Goal: Transaction & Acquisition: Purchase product/service

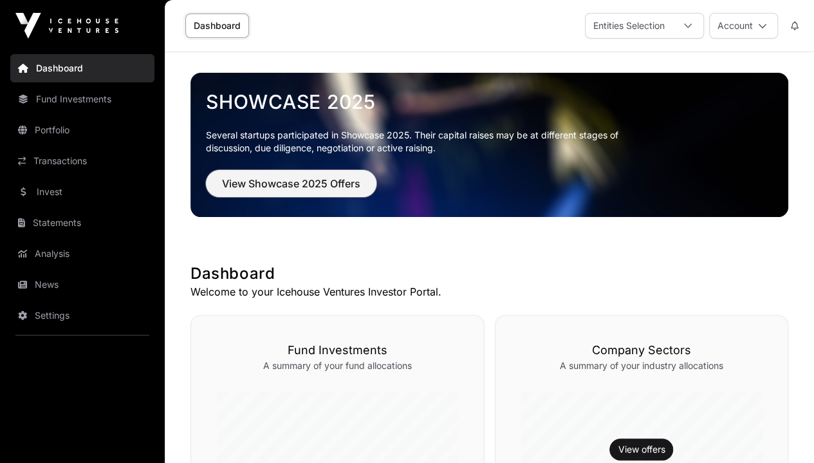
click at [287, 187] on span "View Showcase 2025 Offers" at bounding box center [291, 183] width 138 height 15
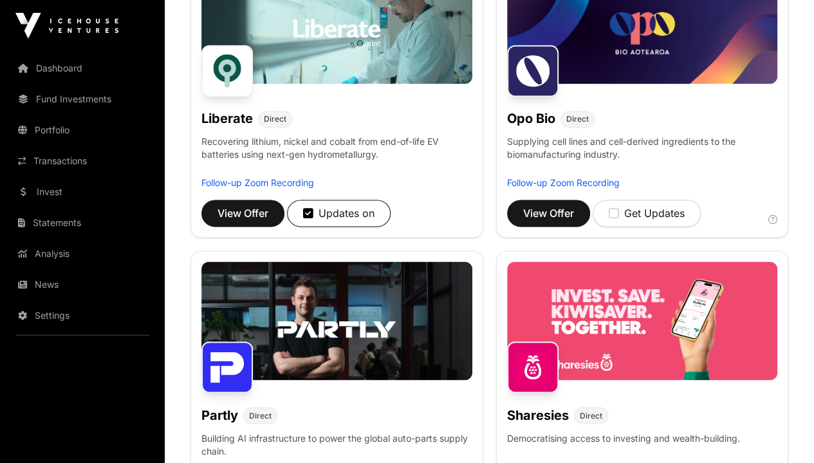
scroll to position [856, 0]
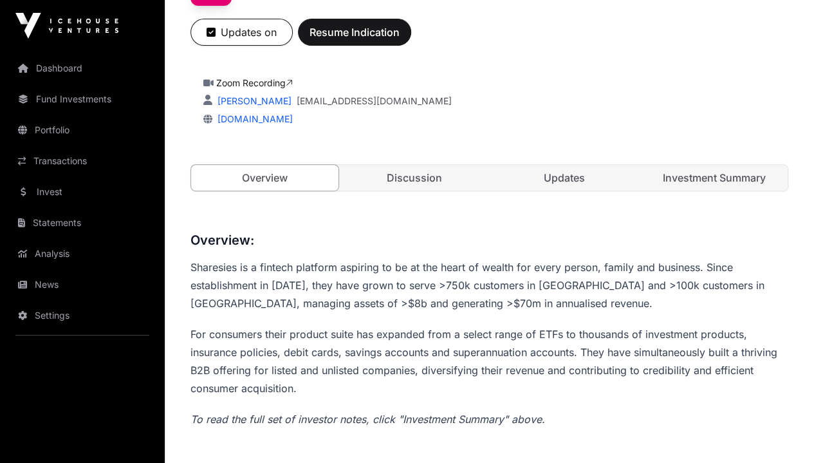
scroll to position [251, 0]
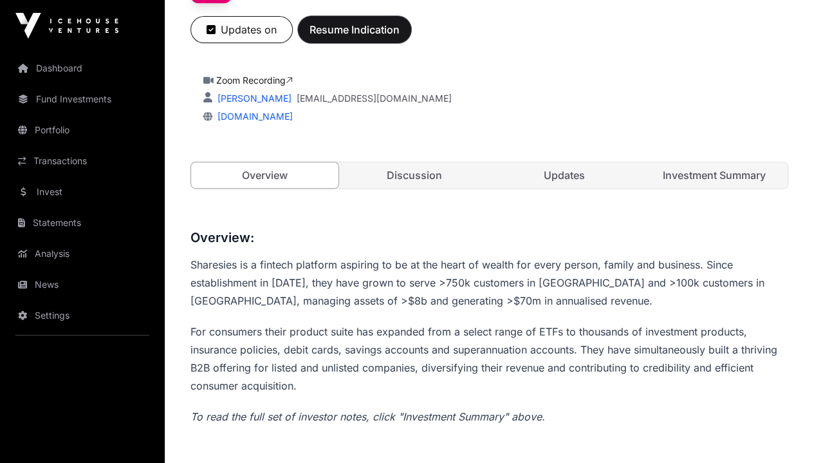
click at [400, 37] on span "Resume Indication" at bounding box center [355, 29] width 90 height 15
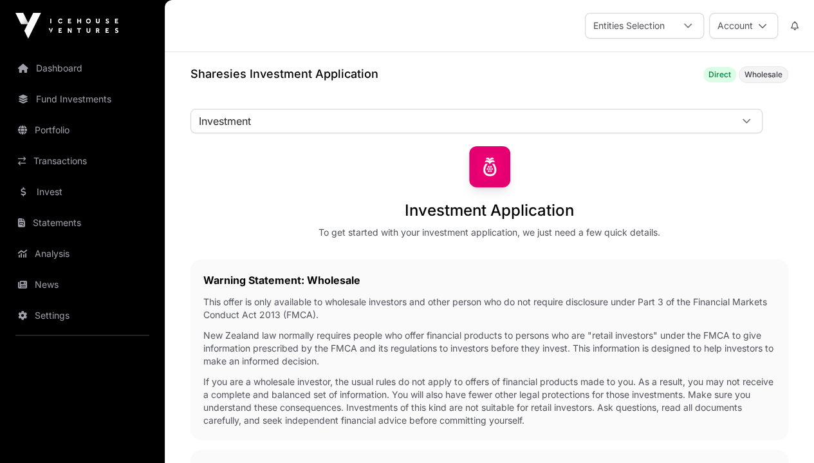
click at [0, 0] on link "Power of Attorney" at bounding box center [0, 0] width 0 height 0
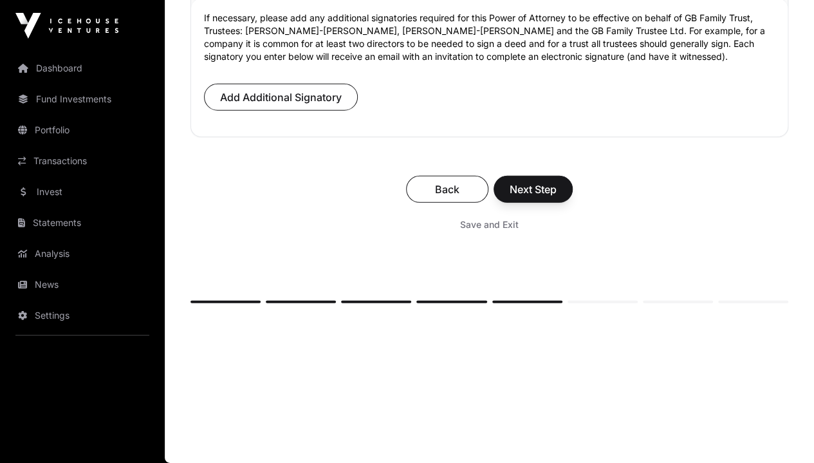
scroll to position [10329, 0]
click at [342, 105] on span "Add Additional Signatory" at bounding box center [281, 96] width 122 height 15
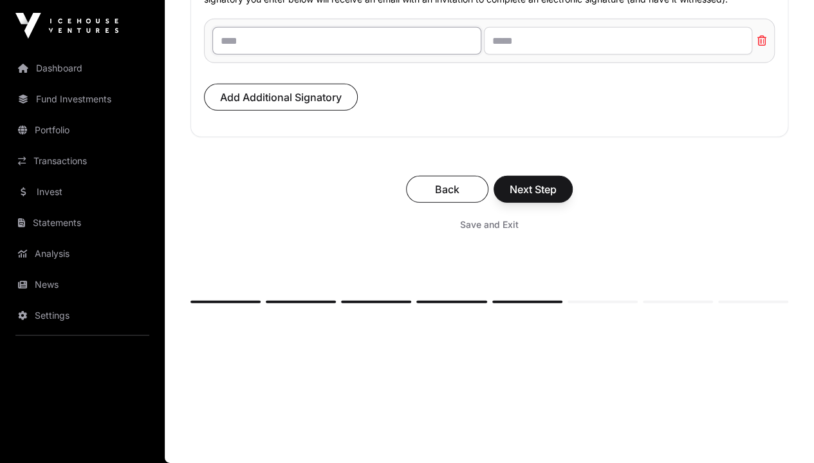
click at [429, 55] on input "text" at bounding box center [346, 41] width 269 height 28
type input "**********"
click at [576, 55] on input "text" at bounding box center [618, 41] width 269 height 28
type input "**********"
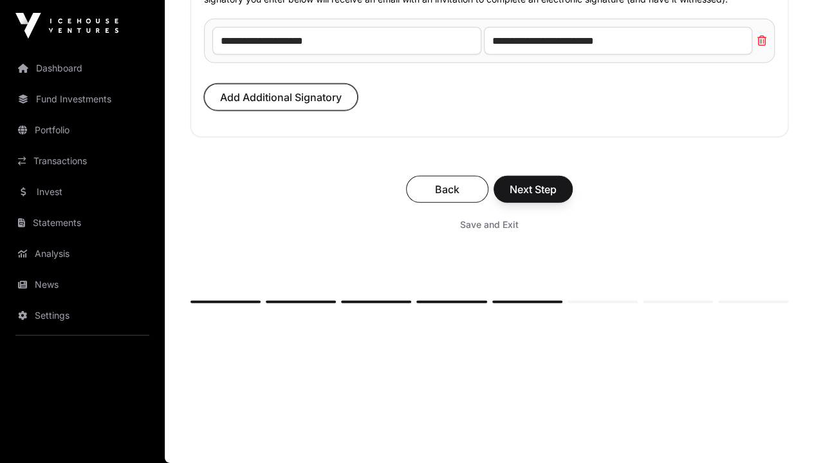
click at [342, 105] on span "Add Additional Signatory" at bounding box center [281, 96] width 122 height 15
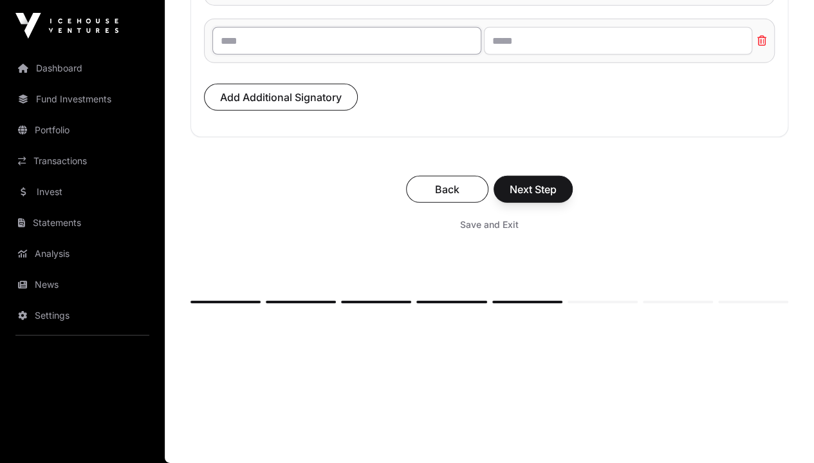
click at [431, 55] on input "text" at bounding box center [346, 41] width 269 height 28
type input "**********"
click at [582, 55] on input "text" at bounding box center [618, 41] width 269 height 28
type input "**********"
click at [588, 124] on p "Add Additional Signatory" at bounding box center [489, 104] width 571 height 40
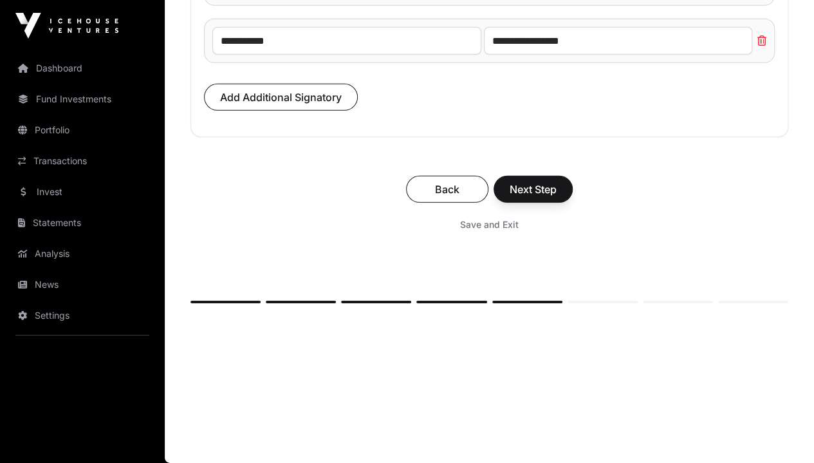
scroll to position [10092, 0]
type input "****"
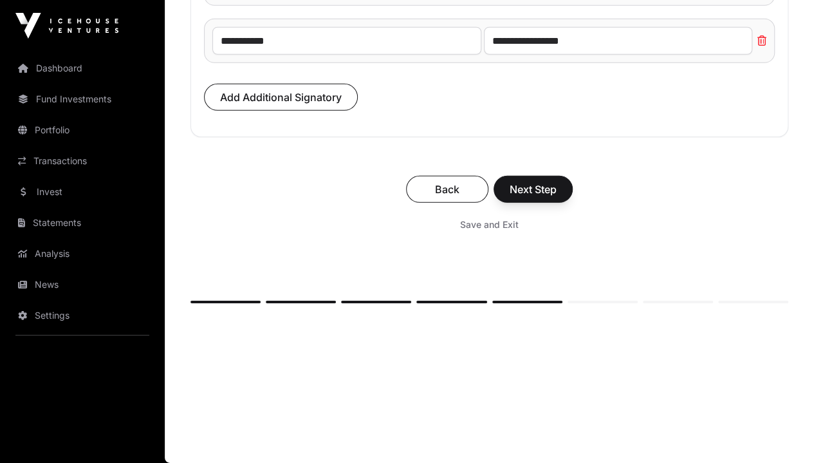
type input "**"
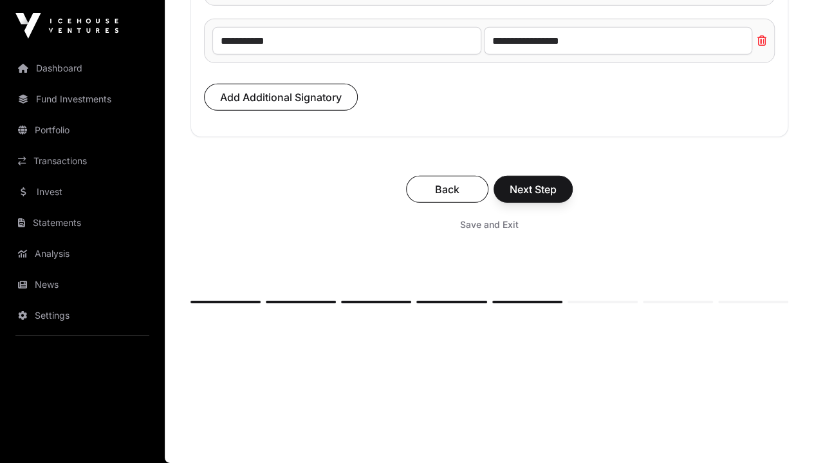
type input "*"
type input "**********"
type input "*"
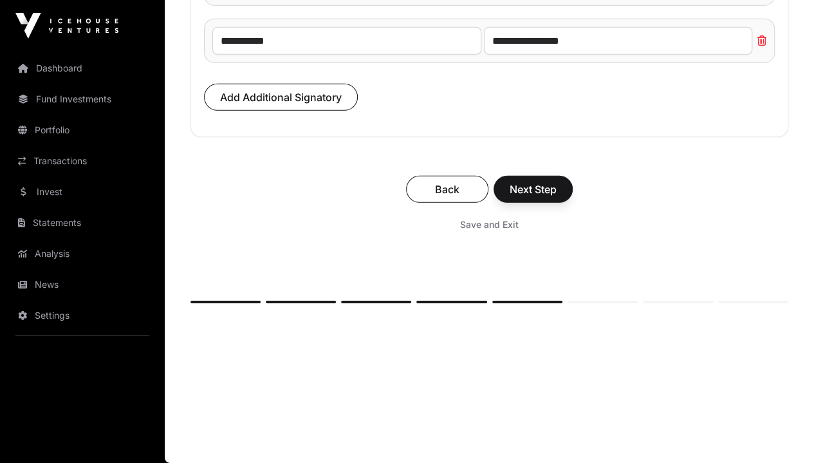
type input "**********"
click at [557, 197] on span "Next Step" at bounding box center [533, 189] width 47 height 15
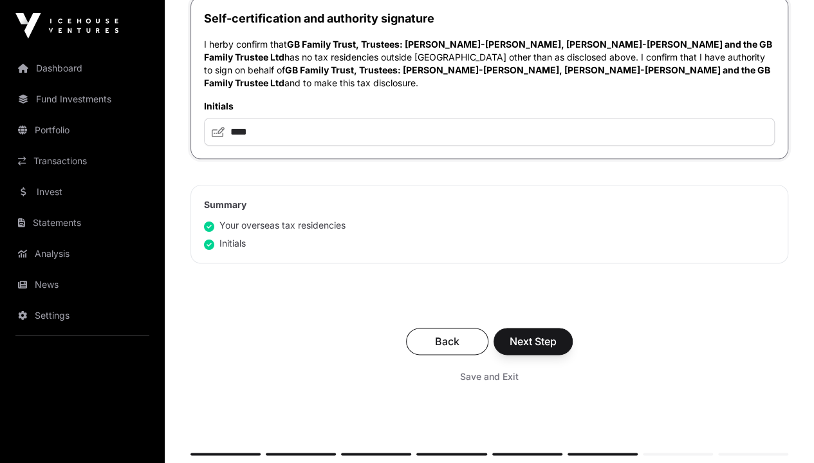
scroll to position [796, 0]
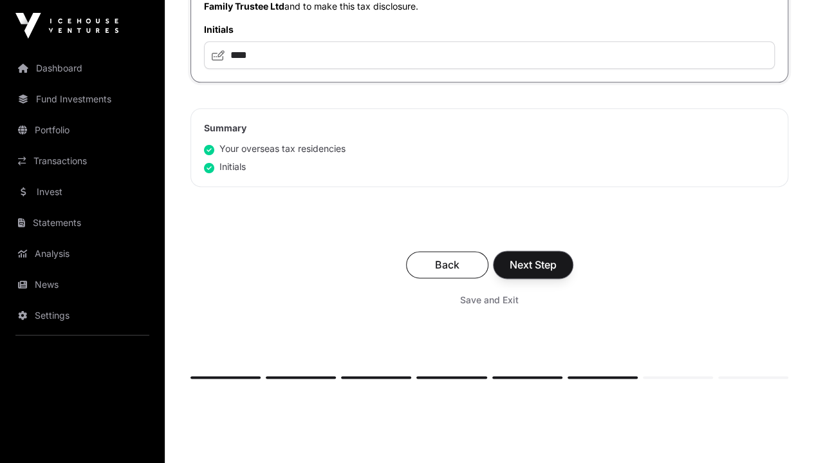
click at [557, 267] on span "Next Step" at bounding box center [533, 264] width 47 height 15
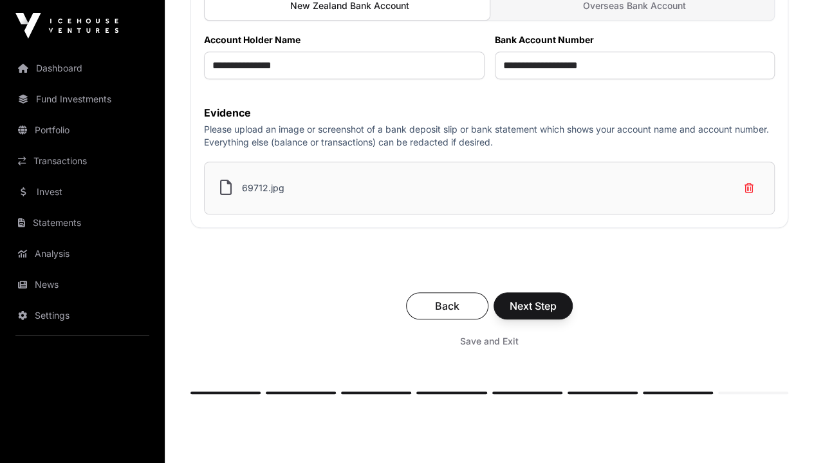
scroll to position [522, 0]
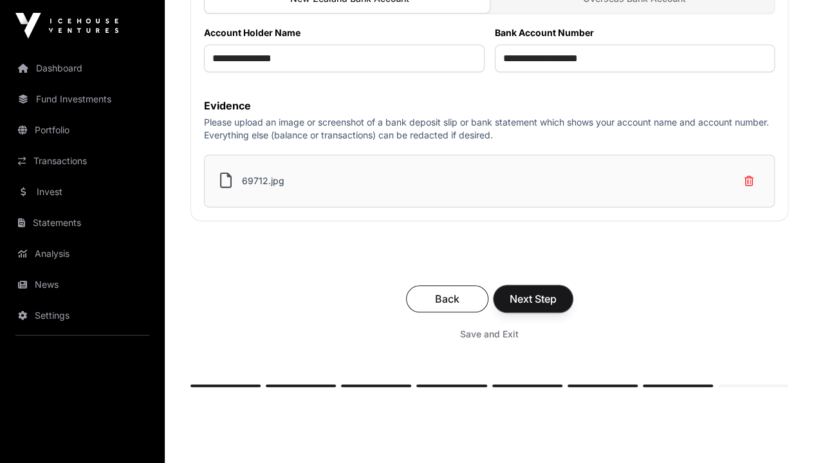
click at [557, 291] on span "Next Step" at bounding box center [533, 298] width 47 height 15
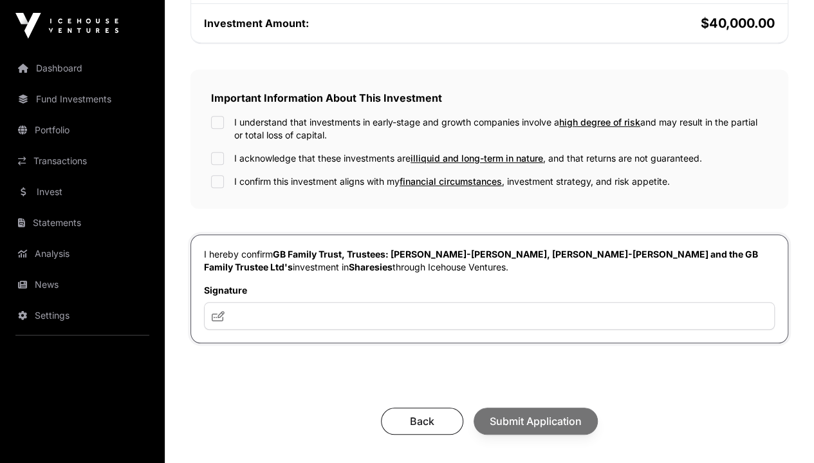
scroll to position [424, 0]
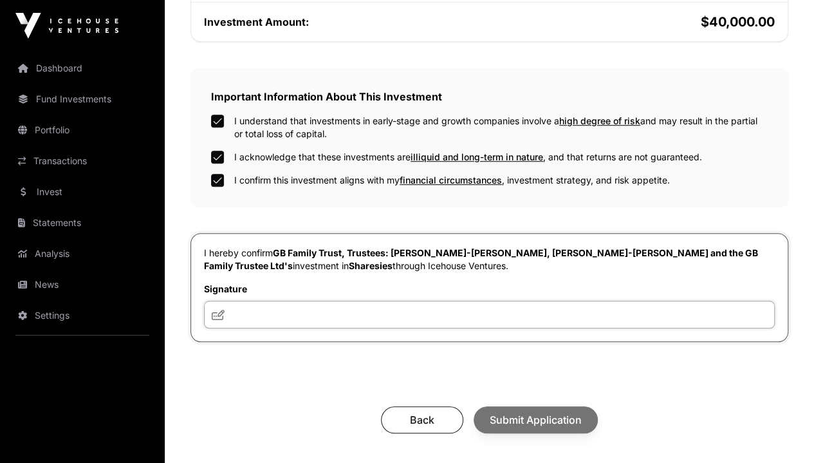
click at [391, 302] on input "text" at bounding box center [489, 315] width 571 height 28
type input "****"
click at [582, 412] on span "Submit Application" at bounding box center [536, 419] width 92 height 15
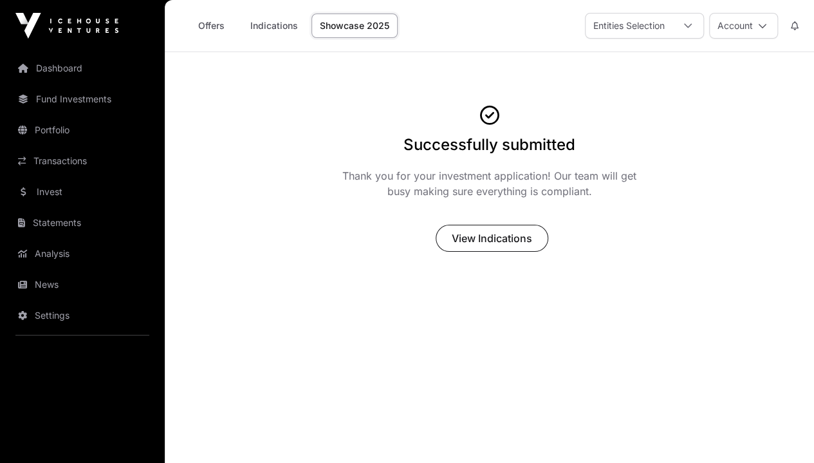
click at [344, 27] on link "Showcase 2025" at bounding box center [355, 26] width 86 height 24
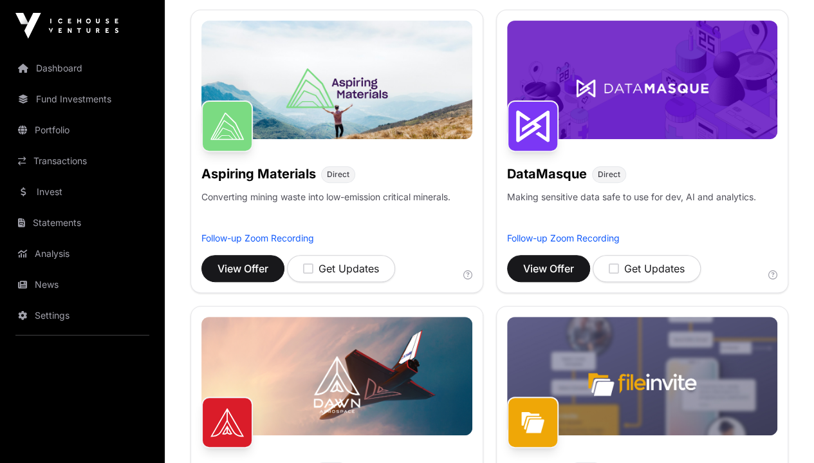
scroll to position [206, 0]
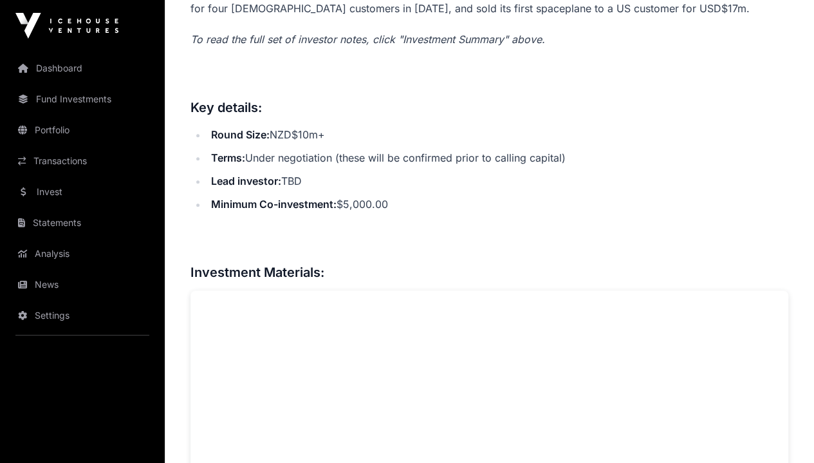
scroll to position [111, 0]
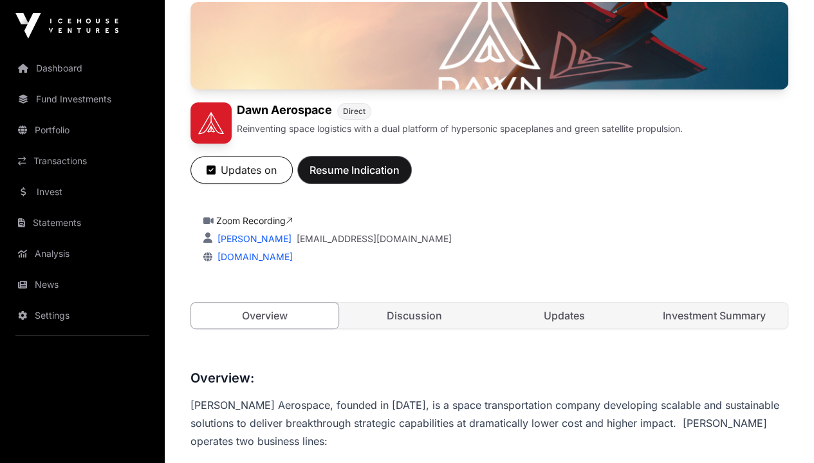
click at [400, 178] on span "Resume Indication" at bounding box center [355, 169] width 90 height 15
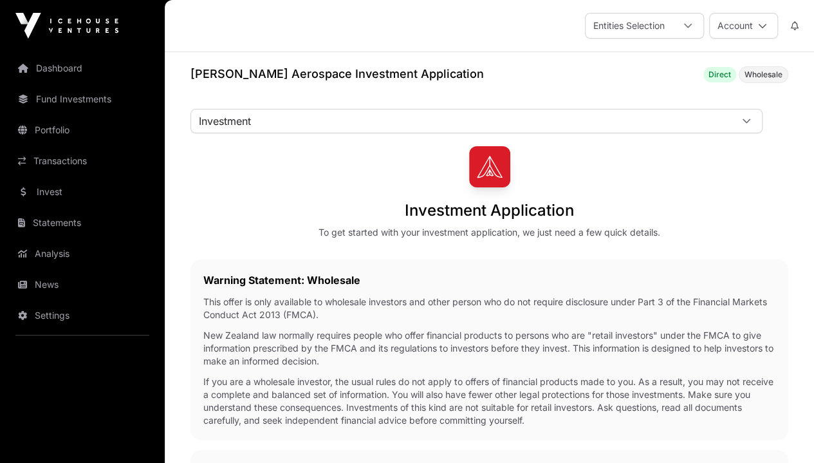
click at [0, 0] on link "Power of Attorney" at bounding box center [0, 0] width 0 height 0
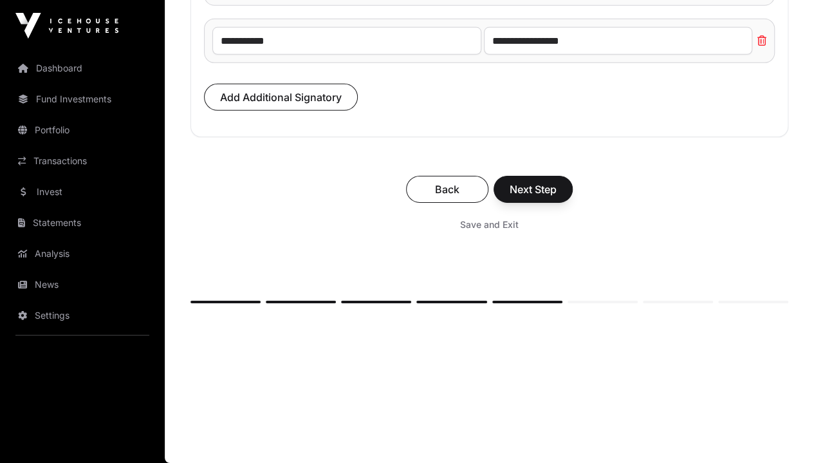
scroll to position [10637, 0]
click at [557, 197] on span "Next Step" at bounding box center [533, 189] width 47 height 15
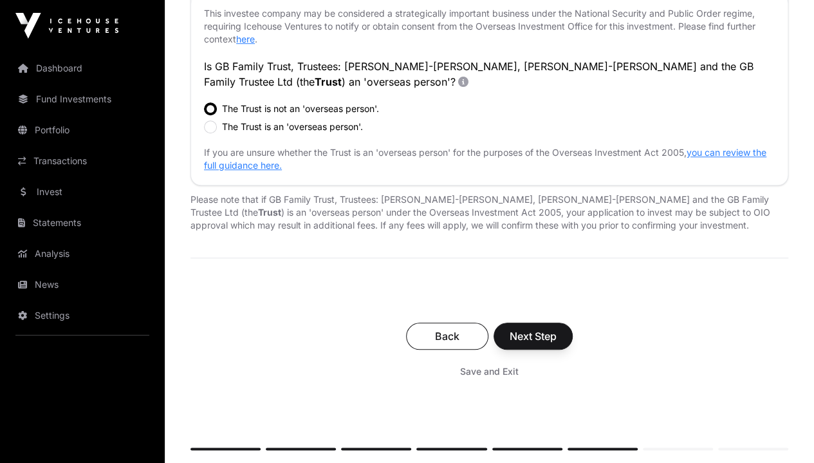
scroll to position [506, 0]
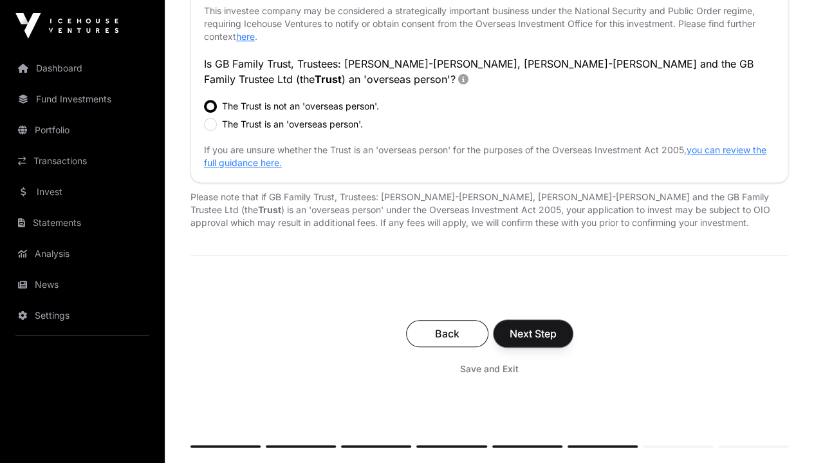
click at [557, 333] on span "Next Step" at bounding box center [533, 333] width 47 height 15
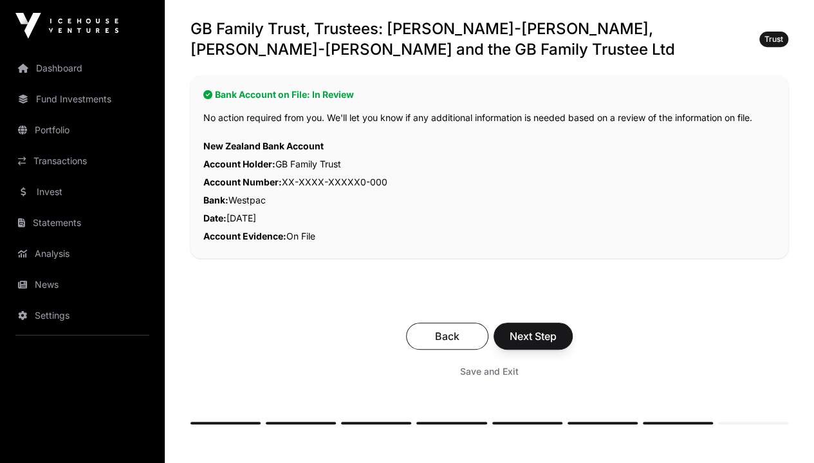
scroll to position [269, 0]
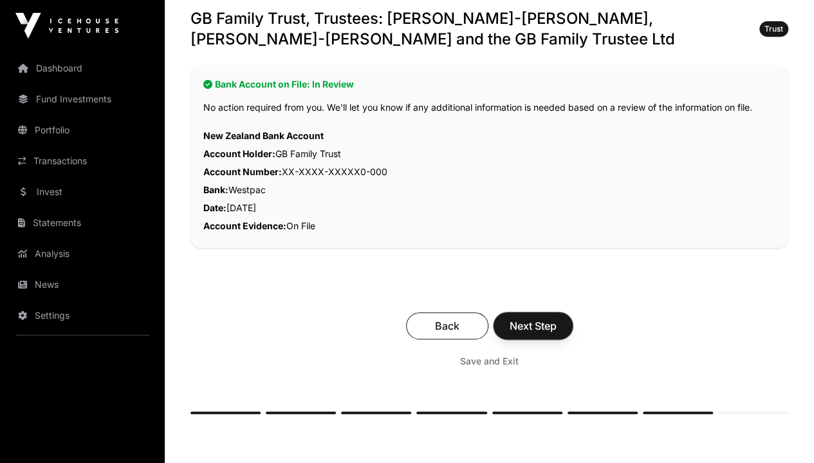
click at [557, 318] on span "Next Step" at bounding box center [533, 325] width 47 height 15
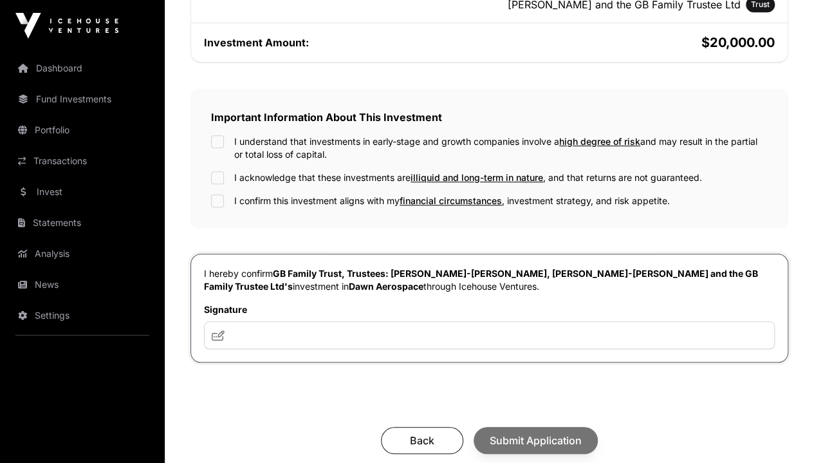
scroll to position [437, 0]
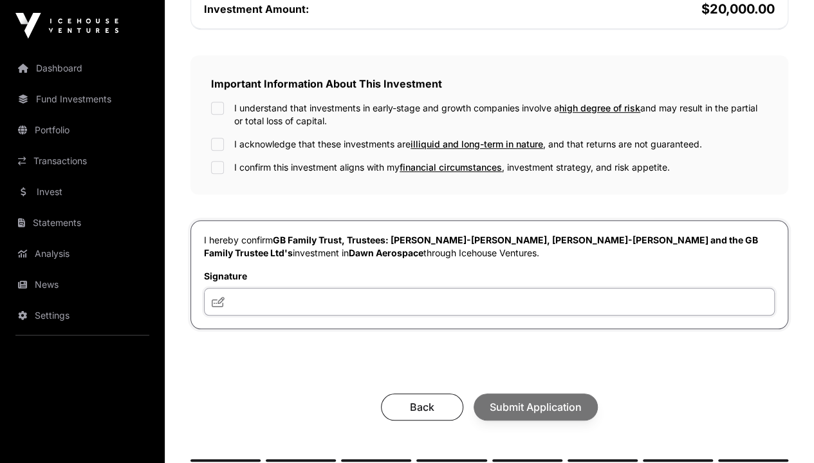
click at [479, 289] on input "text" at bounding box center [489, 302] width 571 height 28
type input "****"
click at [600, 396] on div "Back Submit Application" at bounding box center [489, 406] width 572 height 27
click at [361, 138] on div "I acknowledge that these investments are illiquid and long-term in nature , and…" at bounding box center [489, 144] width 557 height 13
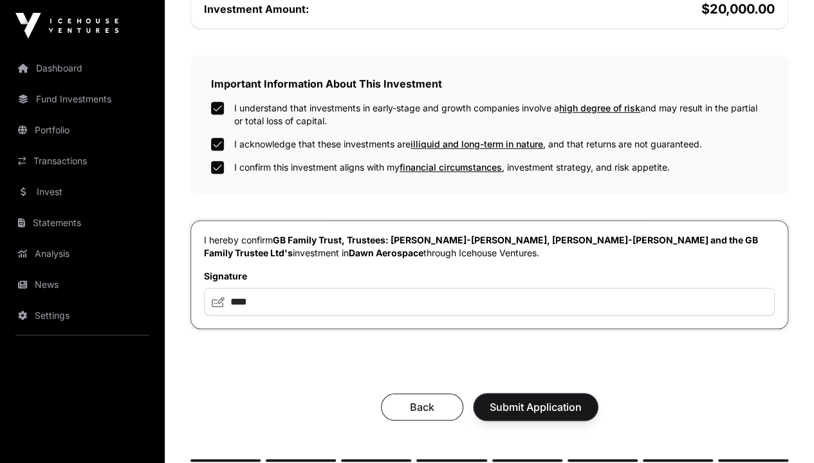
click at [582, 399] on span "Submit Application" at bounding box center [536, 406] width 92 height 15
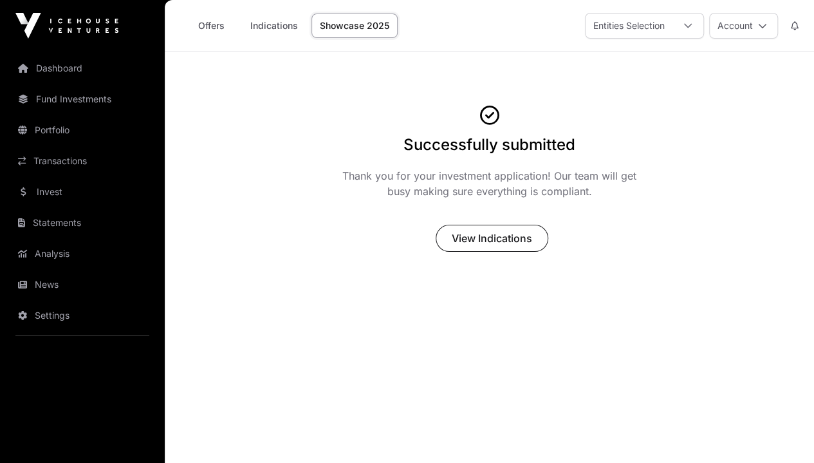
click at [348, 23] on link "Showcase 2025" at bounding box center [355, 26] width 86 height 24
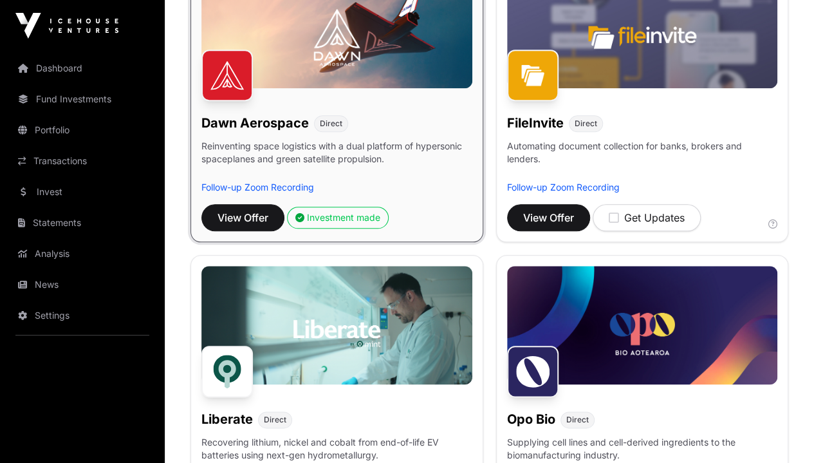
scroll to position [560, 0]
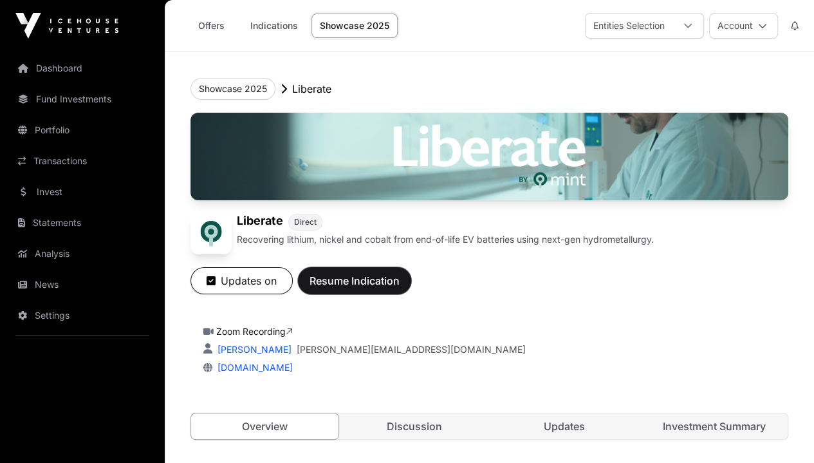
click at [400, 288] on span "Resume Indication" at bounding box center [355, 280] width 90 height 15
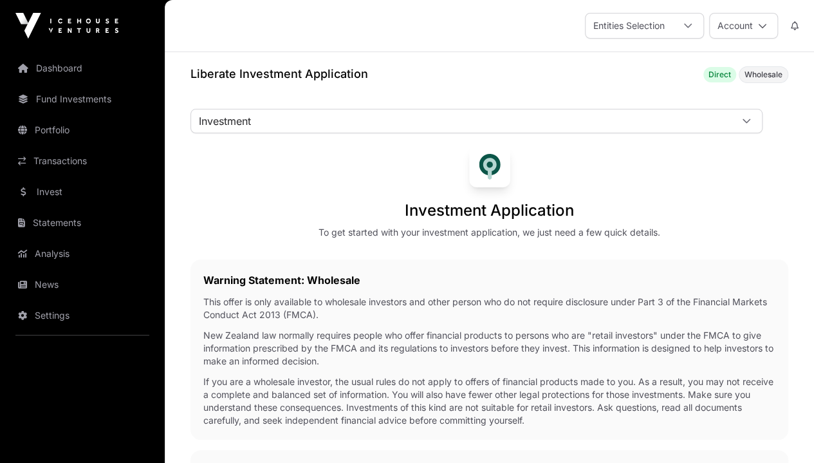
click at [0, 0] on link "Power of Attorney" at bounding box center [0, 0] width 0 height 0
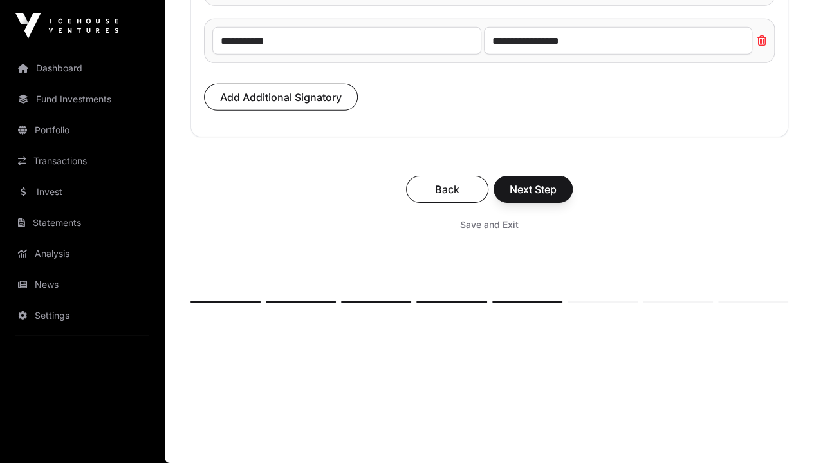
scroll to position [10803, 0]
click at [557, 197] on span "Next Step" at bounding box center [533, 189] width 47 height 15
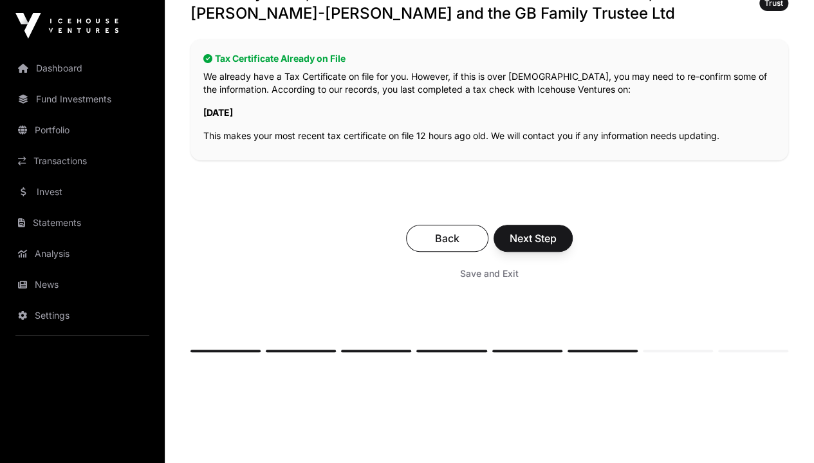
scroll to position [287, 0]
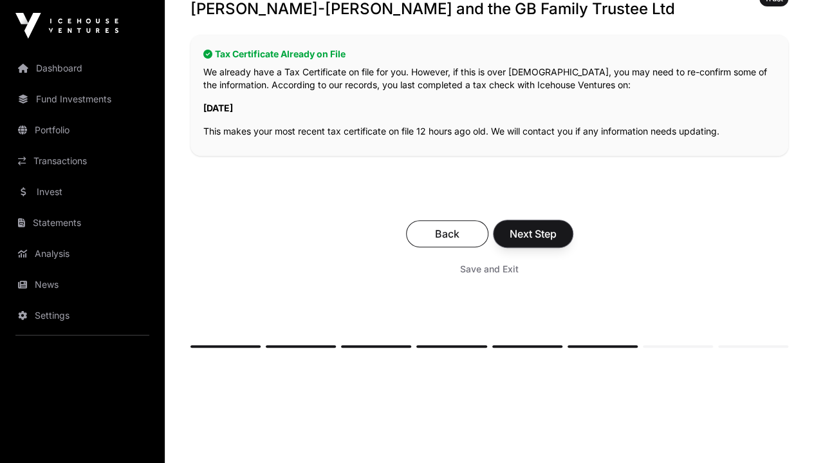
click at [557, 226] on span "Next Step" at bounding box center [533, 233] width 47 height 15
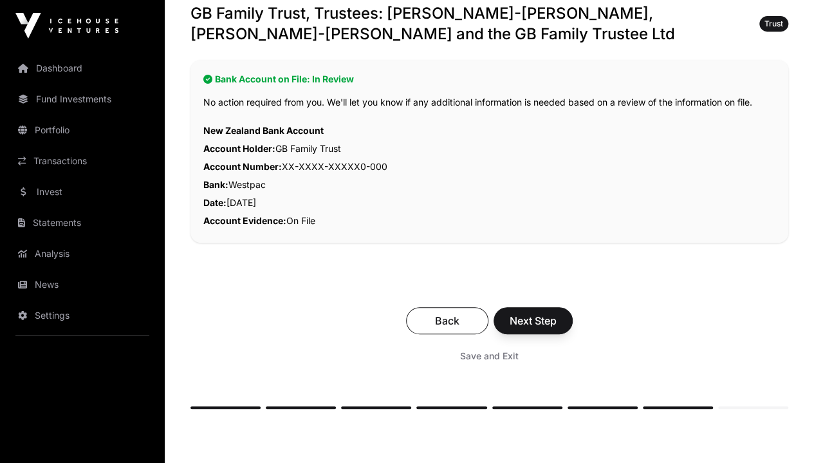
scroll to position [279, 0]
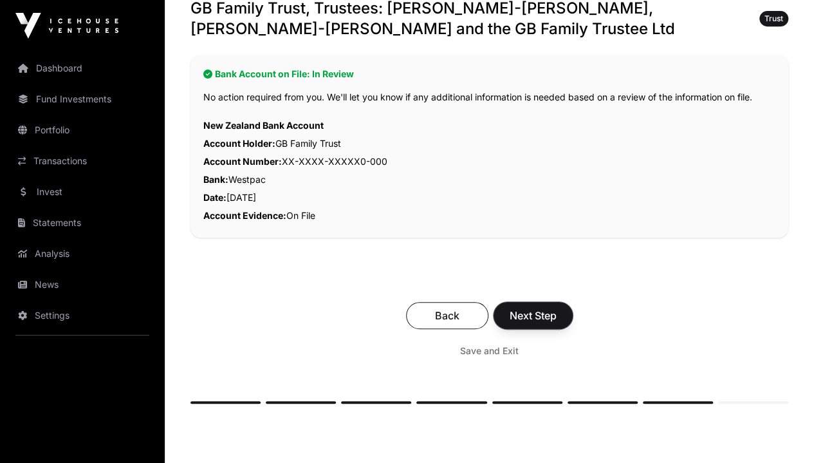
click at [557, 308] on span "Next Step" at bounding box center [533, 315] width 47 height 15
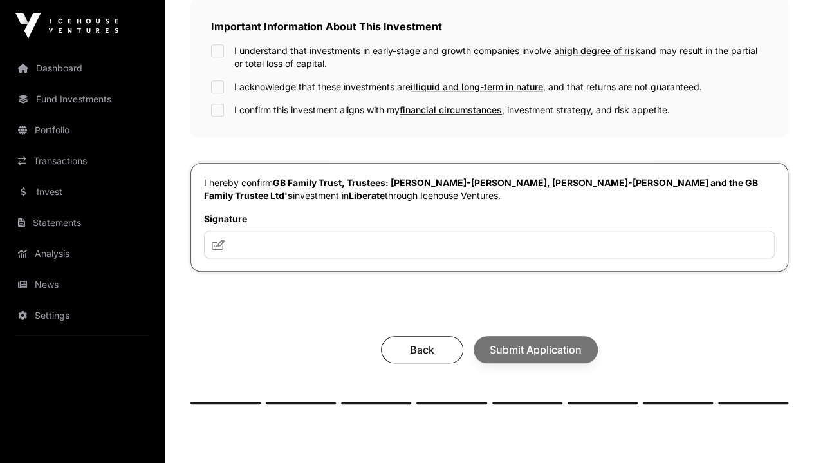
scroll to position [498, 0]
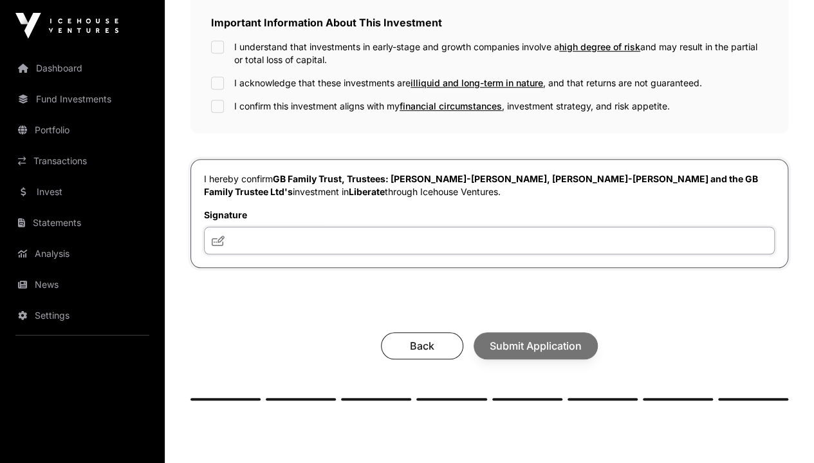
drag, startPoint x: 505, startPoint y: 229, endPoint x: 375, endPoint y: 230, distance: 130.1
click at [375, 230] on input "text" at bounding box center [489, 241] width 571 height 28
type input "****"
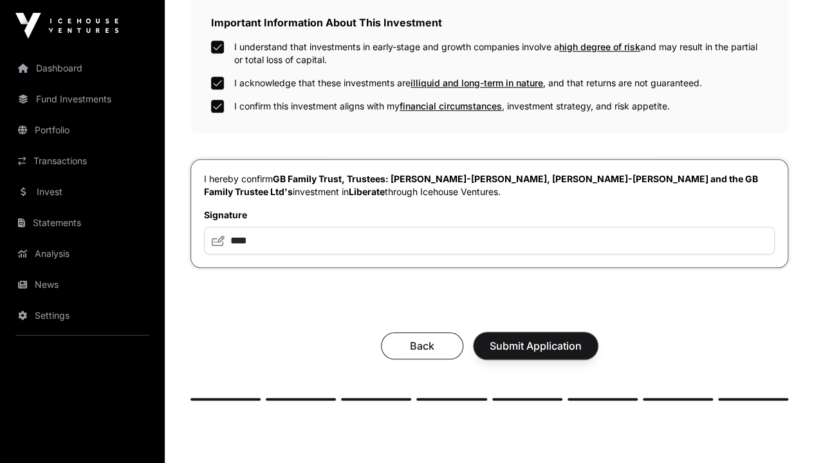
click at [582, 338] on span "Submit Application" at bounding box center [536, 345] width 92 height 15
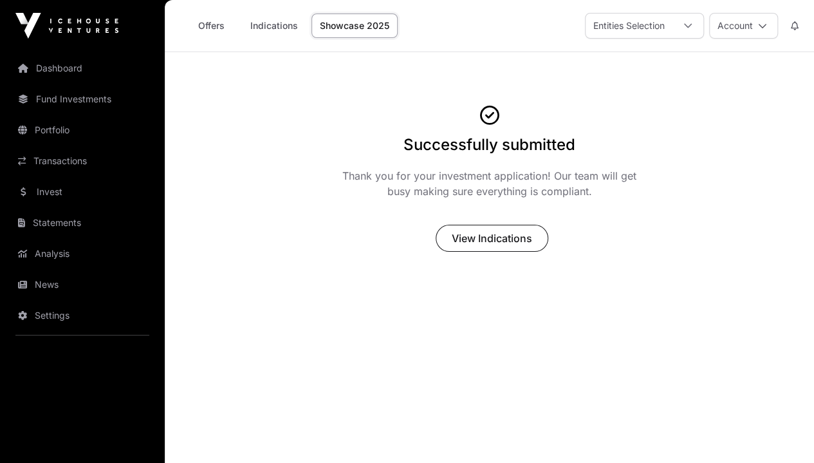
click at [347, 24] on link "Showcase 2025" at bounding box center [355, 26] width 86 height 24
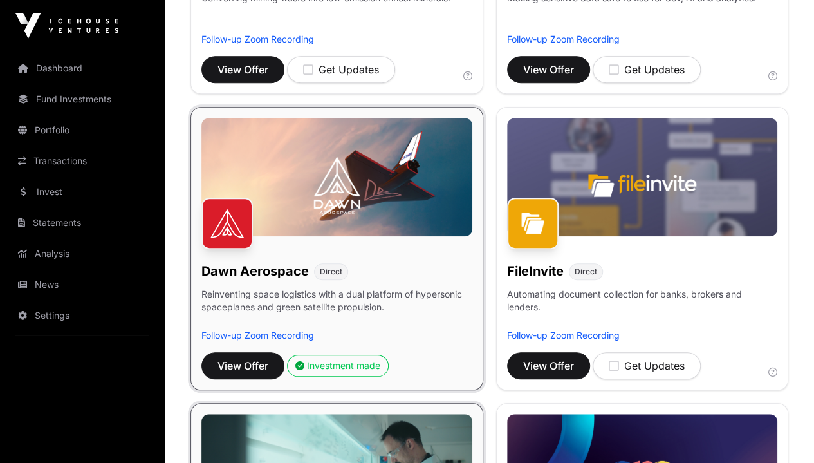
scroll to position [393, 0]
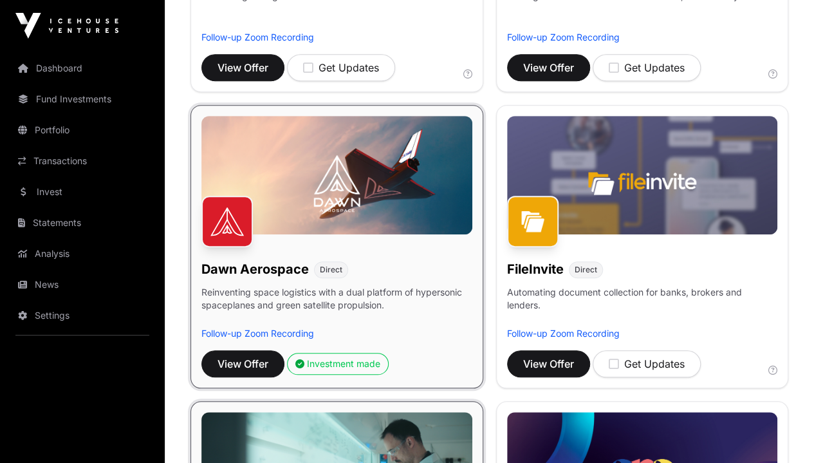
click at [70, 62] on link "Dashboard" at bounding box center [82, 68] width 144 height 28
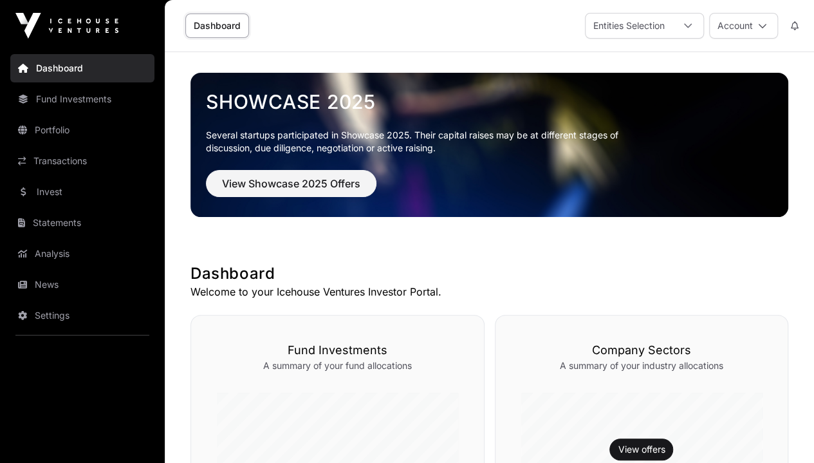
click at [63, 98] on link "Fund Investments" at bounding box center [82, 99] width 144 height 28
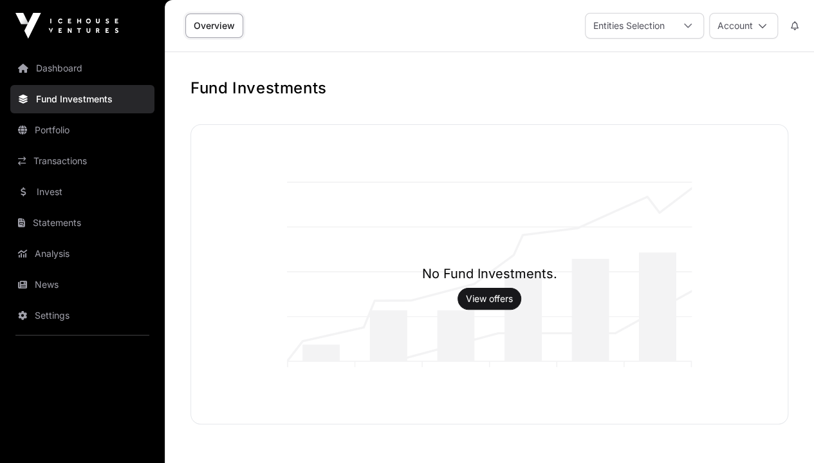
drag, startPoint x: 59, startPoint y: 126, endPoint x: 42, endPoint y: 133, distance: 18.4
drag, startPoint x: 42, startPoint y: 133, endPoint x: 291, endPoint y: 289, distance: 293.3
click at [291, 289] on div "No Fund Investments. View offers" at bounding box center [489, 274] width 597 height 299
click at [496, 299] on link "View offers" at bounding box center [489, 298] width 47 height 13
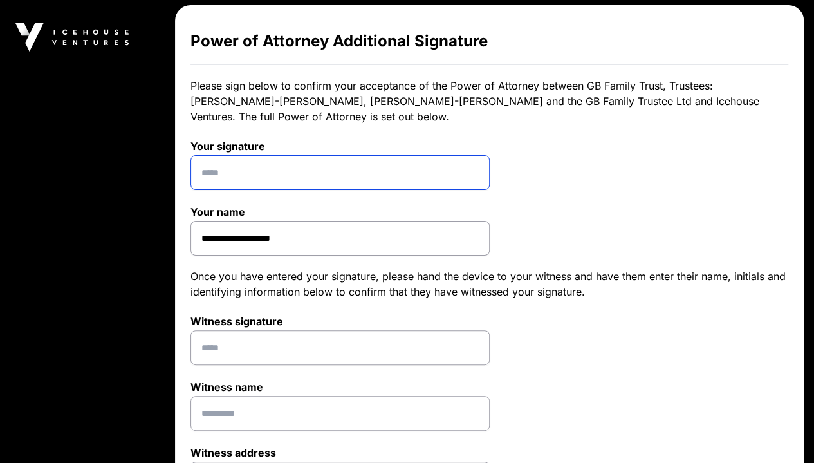
click at [276, 167] on input at bounding box center [340, 172] width 299 height 35
type input "****"
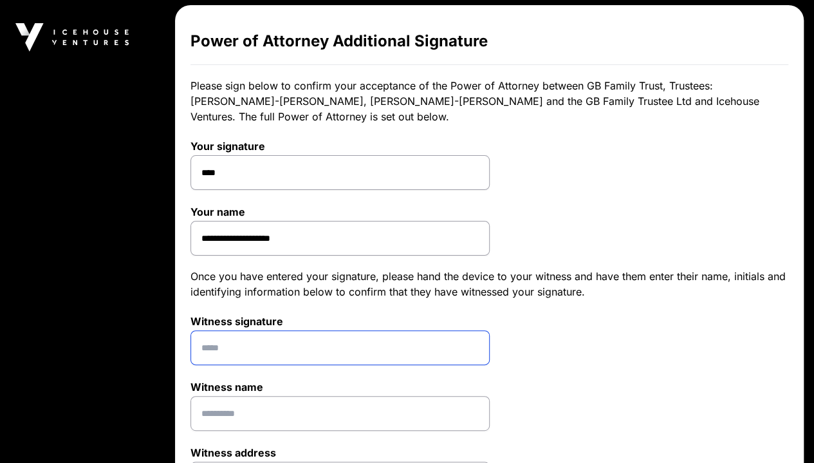
drag, startPoint x: 286, startPoint y: 343, endPoint x: 218, endPoint y: 341, distance: 68.3
click at [218, 341] on input at bounding box center [340, 347] width 299 height 35
type input "**"
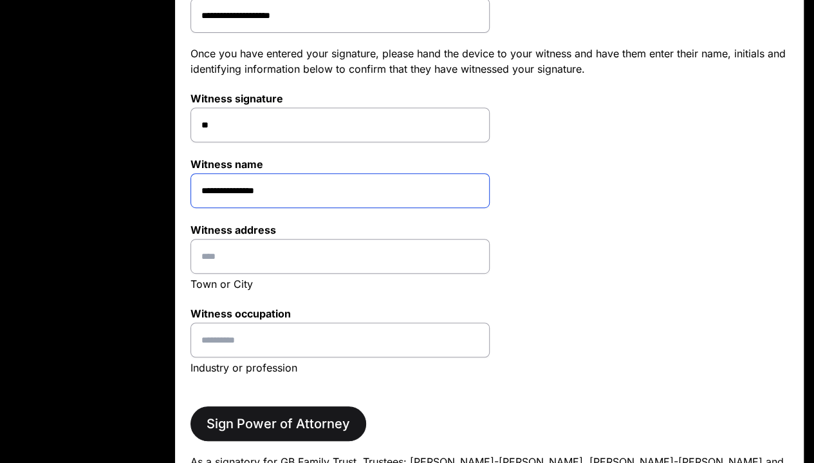
scroll to position [224, 0]
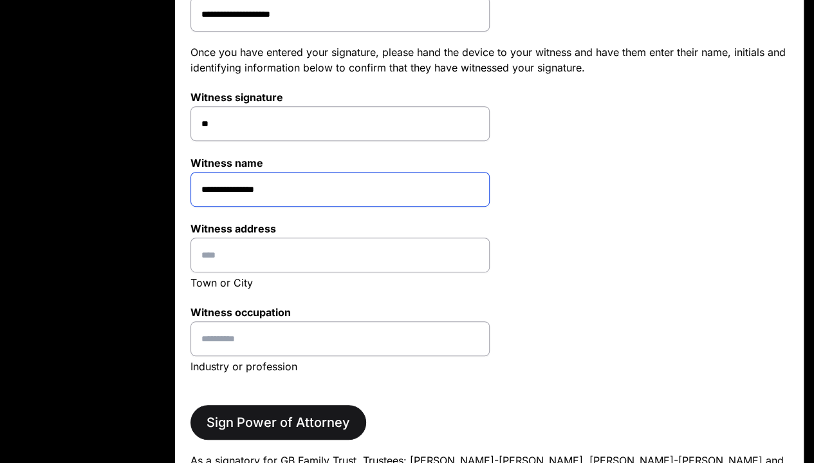
type input "**********"
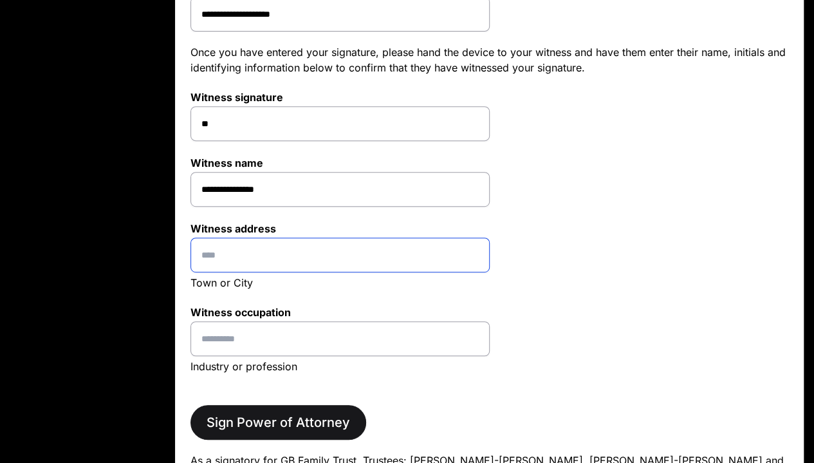
click at [259, 247] on input at bounding box center [340, 255] width 299 height 35
type input "**********"
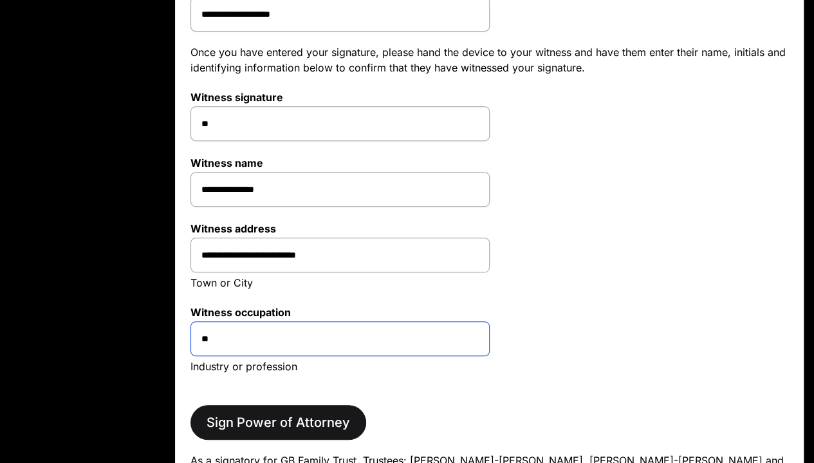
type input "*"
type input "*********"
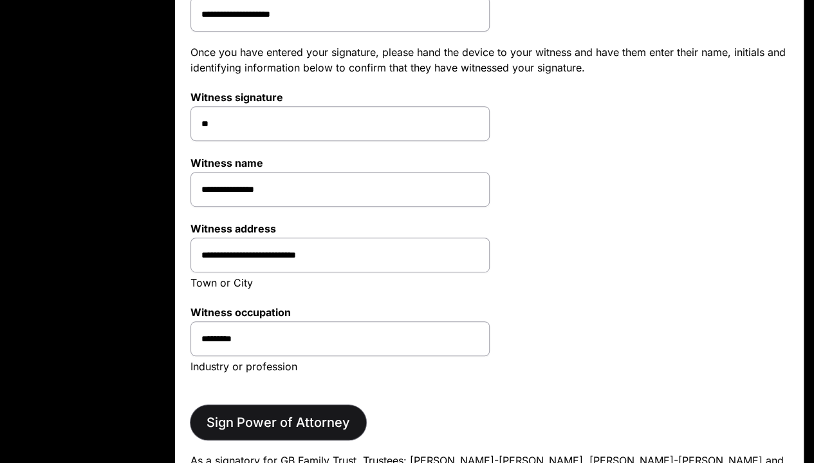
click at [272, 417] on span "Sign Power of Attorney" at bounding box center [279, 422] width 144 height 18
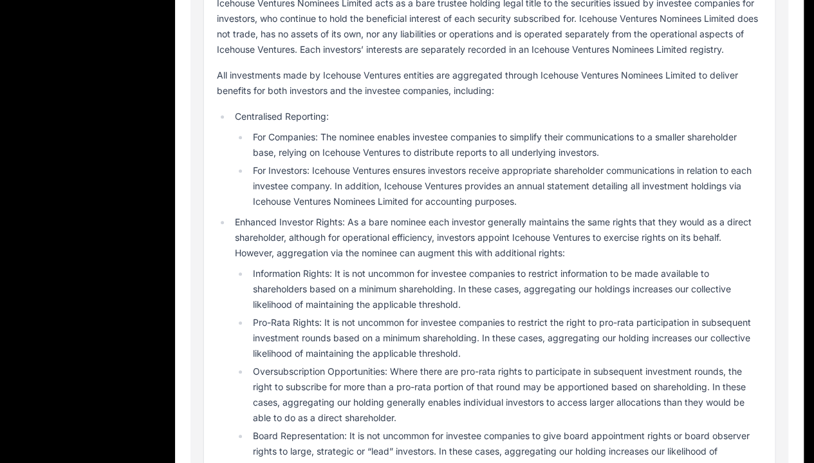
scroll to position [0, 0]
